Goal: Learn about a topic

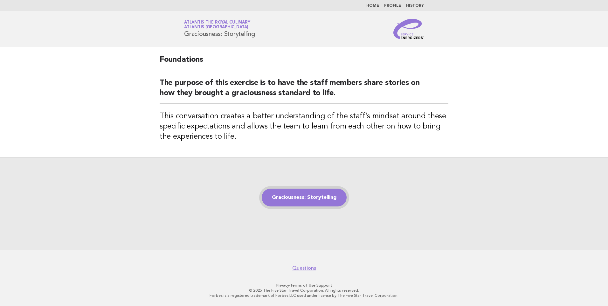
drag, startPoint x: 0, startPoint y: 0, endPoint x: 287, endPoint y: 199, distance: 349.4
click at [287, 199] on link "Graciousness: Storytelling" at bounding box center [304, 198] width 85 height 18
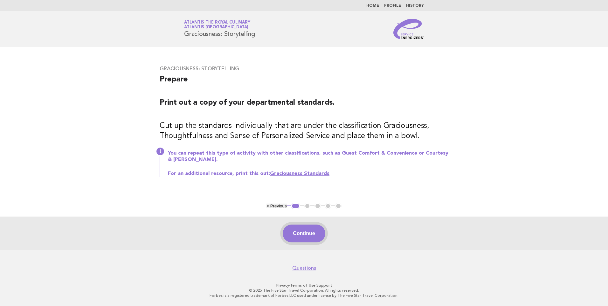
click at [300, 235] on button "Continue" at bounding box center [304, 234] width 42 height 18
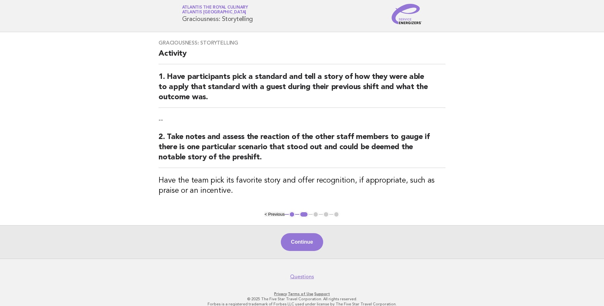
scroll to position [23, 0]
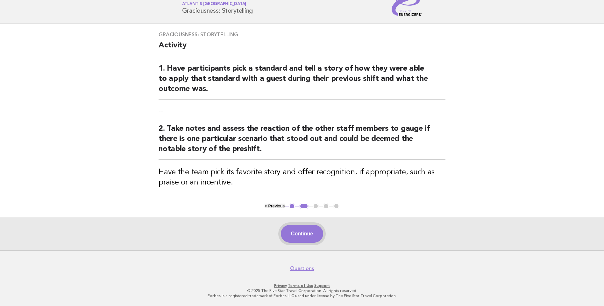
click at [297, 234] on button "Continue" at bounding box center [302, 234] width 42 height 18
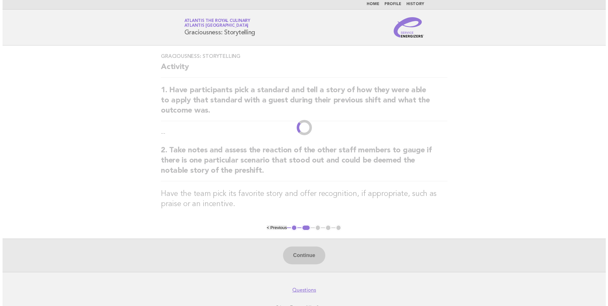
scroll to position [0, 0]
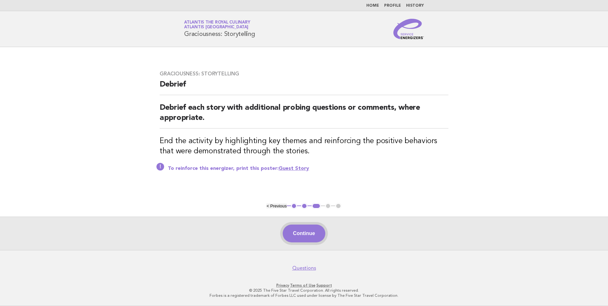
click at [301, 234] on button "Continue" at bounding box center [304, 234] width 42 height 18
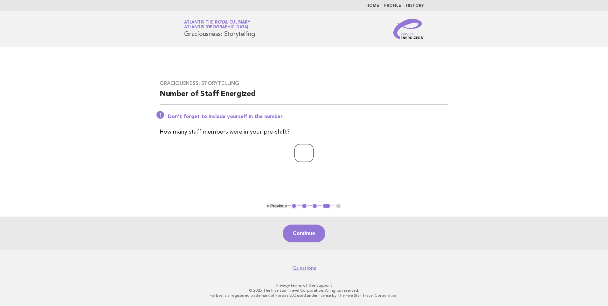
click at [314, 153] on input "*" at bounding box center [304, 153] width 19 height 18
click at [314, 155] on input "*" at bounding box center [304, 153] width 19 height 18
click at [314, 156] on input "*" at bounding box center [304, 153] width 19 height 18
click at [314, 151] on input "*" at bounding box center [304, 153] width 19 height 18
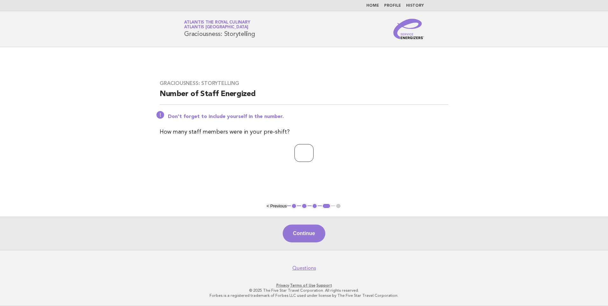
type input "*"
click at [314, 155] on input "*" at bounding box center [304, 153] width 19 height 18
click at [294, 237] on div "Continue" at bounding box center [304, 233] width 608 height 33
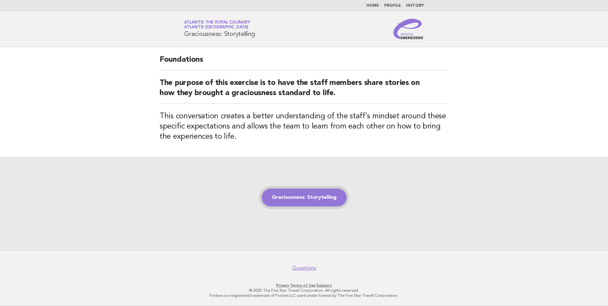
click at [302, 195] on link "Graciousness: Storytelling" at bounding box center [304, 198] width 85 height 18
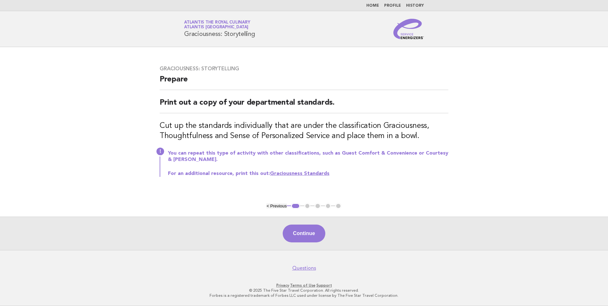
click at [300, 174] on link "Graciousness Standards" at bounding box center [300, 173] width 60 height 5
click at [302, 237] on button "Continue" at bounding box center [304, 234] width 42 height 18
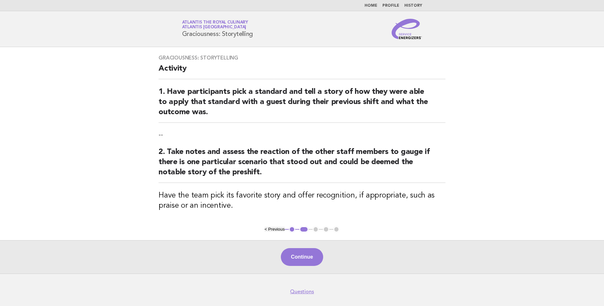
scroll to position [23, 0]
